Goal: Find specific page/section: Find specific page/section

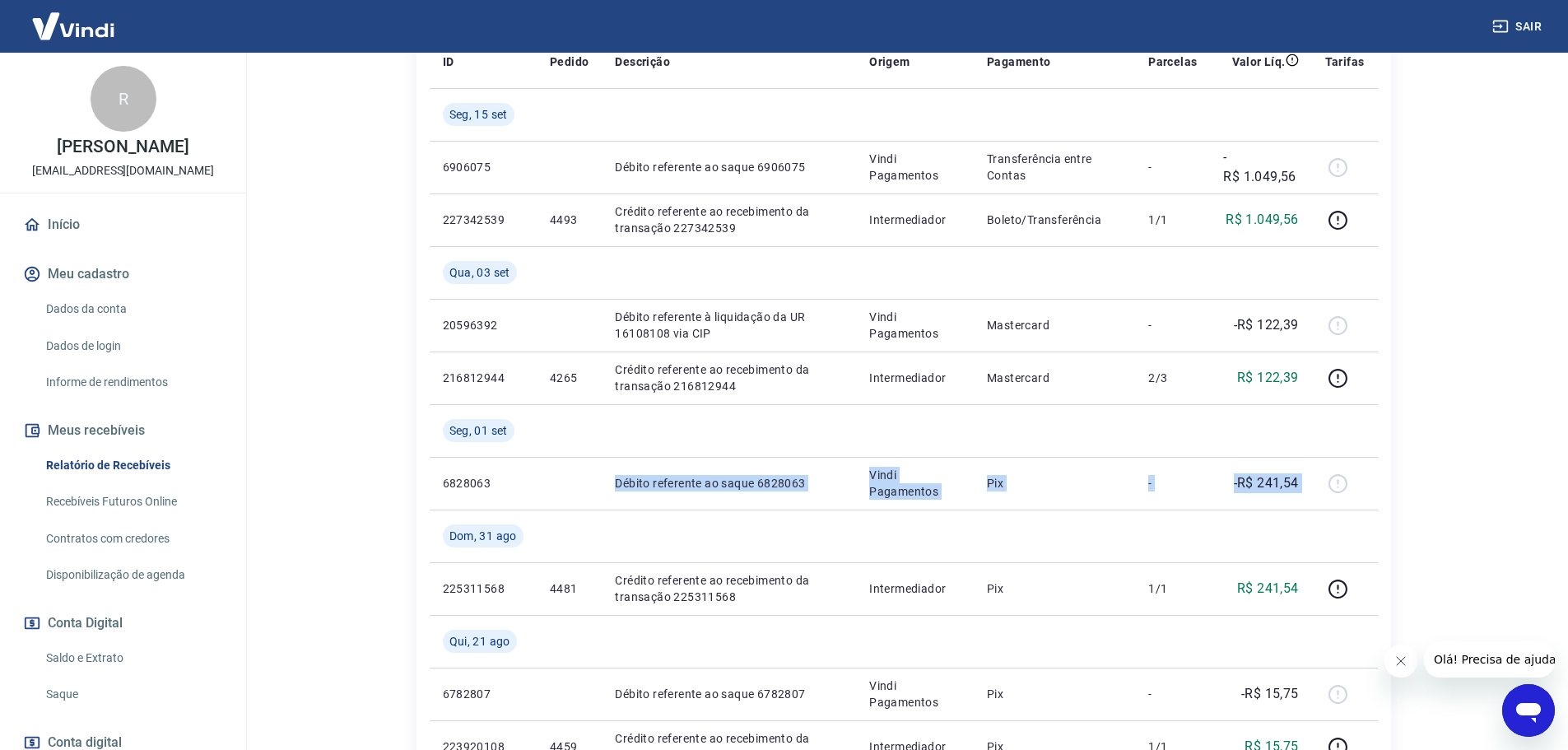
scroll to position [329, 0]
click at [64, 243] on link "Início" at bounding box center [123, 225] width 207 height 36
